Goal: Transaction & Acquisition: Subscribe to service/newsletter

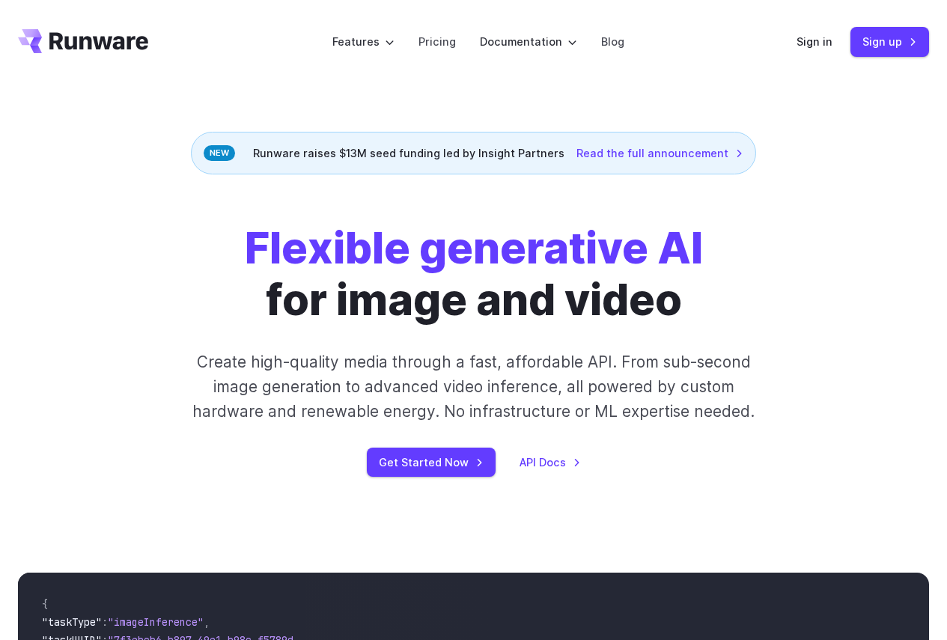
click at [870, 229] on div "Flexible generative AI for image and video Create high-quality media through a …" at bounding box center [473, 349] width 911 height 255
click at [877, 39] on link "Sign up" at bounding box center [889, 41] width 79 height 29
click at [816, 46] on link "Sign in" at bounding box center [815, 41] width 36 height 17
click at [880, 39] on link "Sign up" at bounding box center [889, 41] width 79 height 29
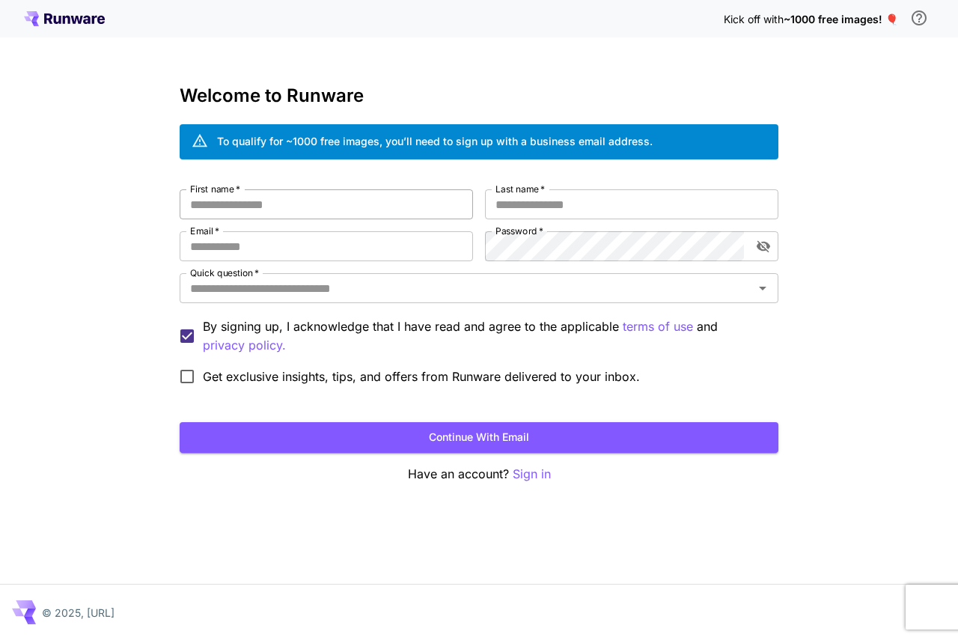
click at [313, 209] on input "First name   *" at bounding box center [326, 204] width 293 height 30
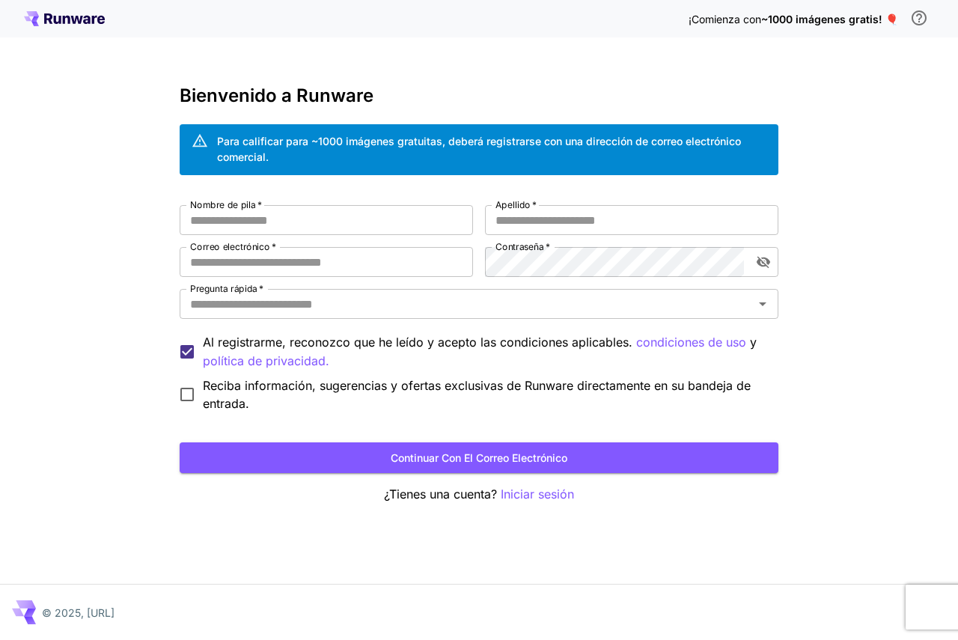
click at [876, 189] on div "¡Comienza con ~1000 imágenes gratis! 🎈 Bienvenido a Runware Para calificar para…" at bounding box center [479, 320] width 958 height 640
